Goal: Entertainment & Leisure: Consume media (video, audio)

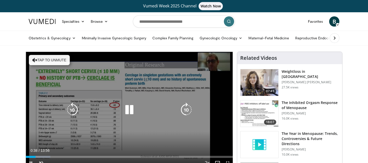
click at [53, 61] on button "Tap to unmute" at bounding box center [49, 60] width 41 height 10
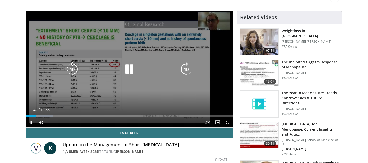
click at [129, 71] on icon "Video Player" at bounding box center [129, 69] width 14 height 14
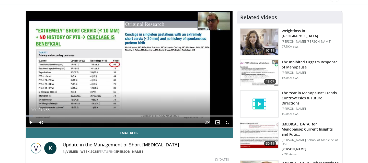
drag, startPoint x: 38, startPoint y: 114, endPoint x: 1, endPoint y: 114, distance: 36.3
